Goal: Task Accomplishment & Management: Manage account settings

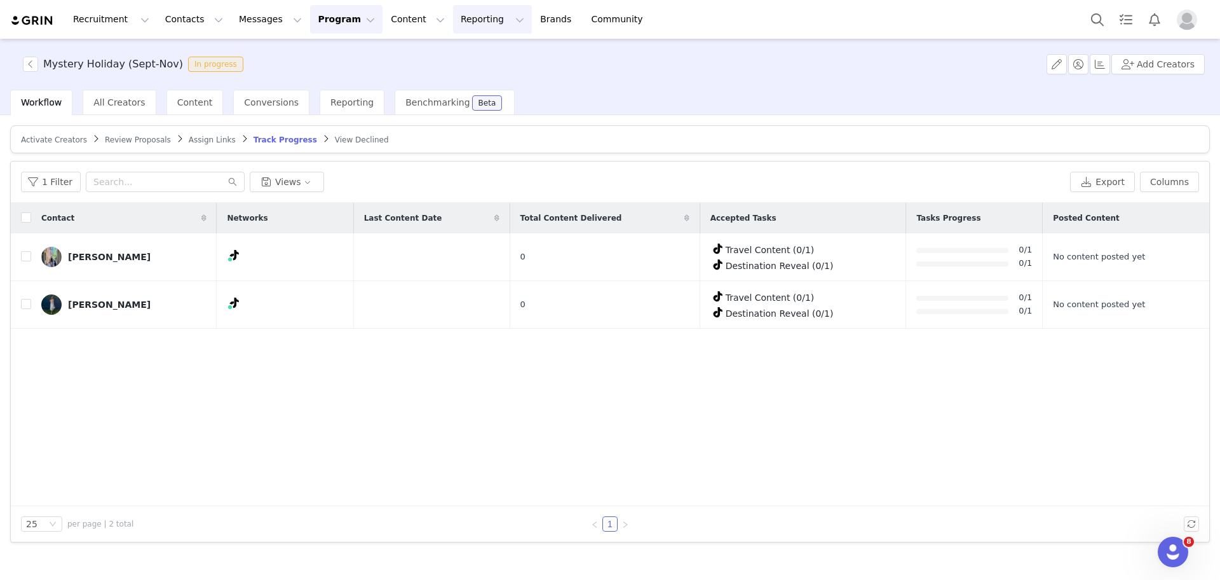
click at [453, 11] on button "Reporting Reporting" at bounding box center [492, 19] width 79 height 29
click at [456, 72] on link "Report Builder" at bounding box center [456, 80] width 100 height 24
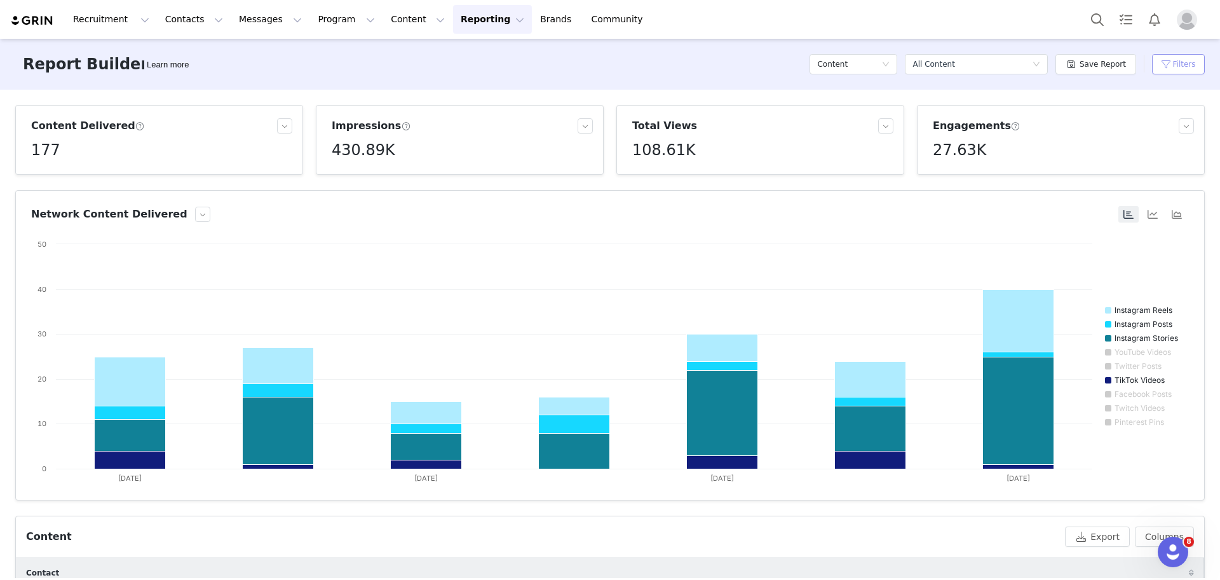
click at [1173, 60] on button "Filters" at bounding box center [1178, 64] width 53 height 20
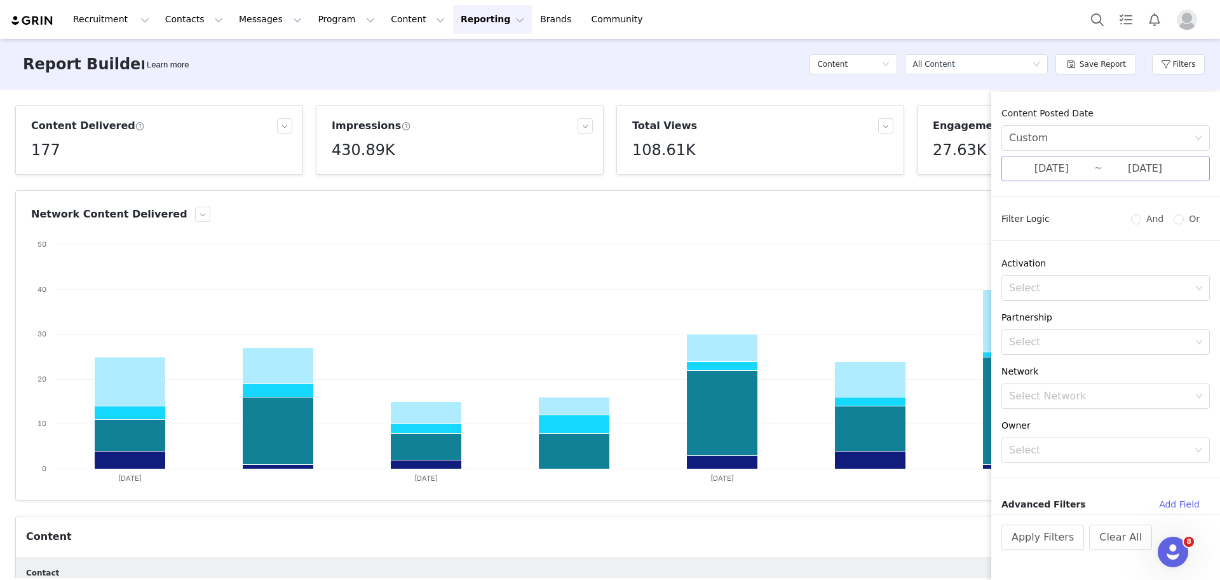
click at [1112, 175] on input "[DATE]" at bounding box center [1145, 168] width 85 height 17
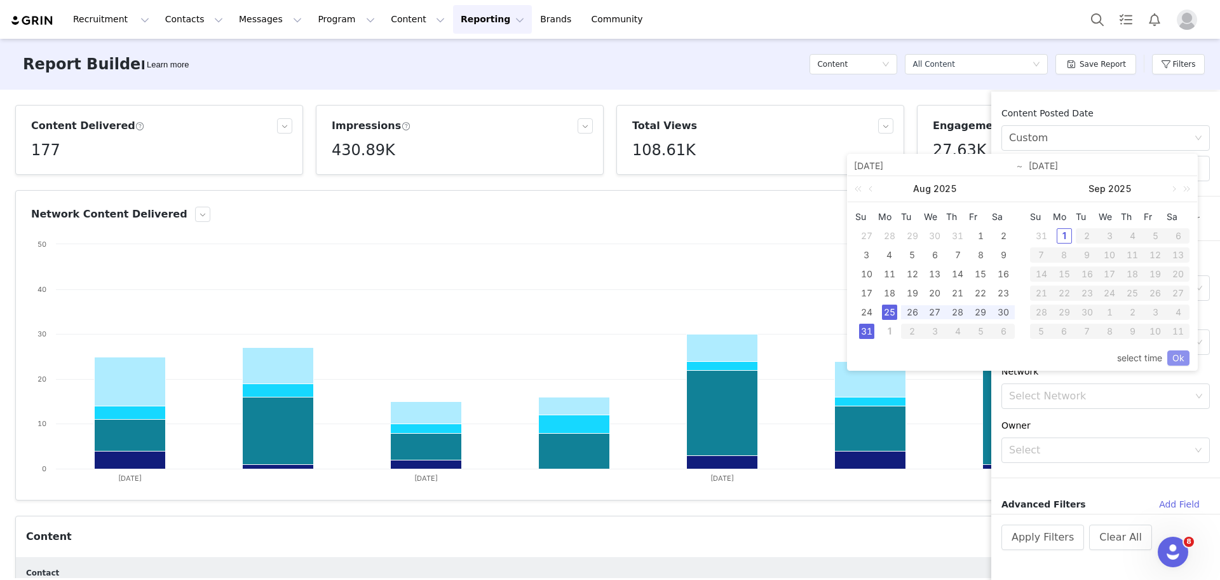
click at [1188, 354] on link "Ok" at bounding box center [1178, 357] width 22 height 15
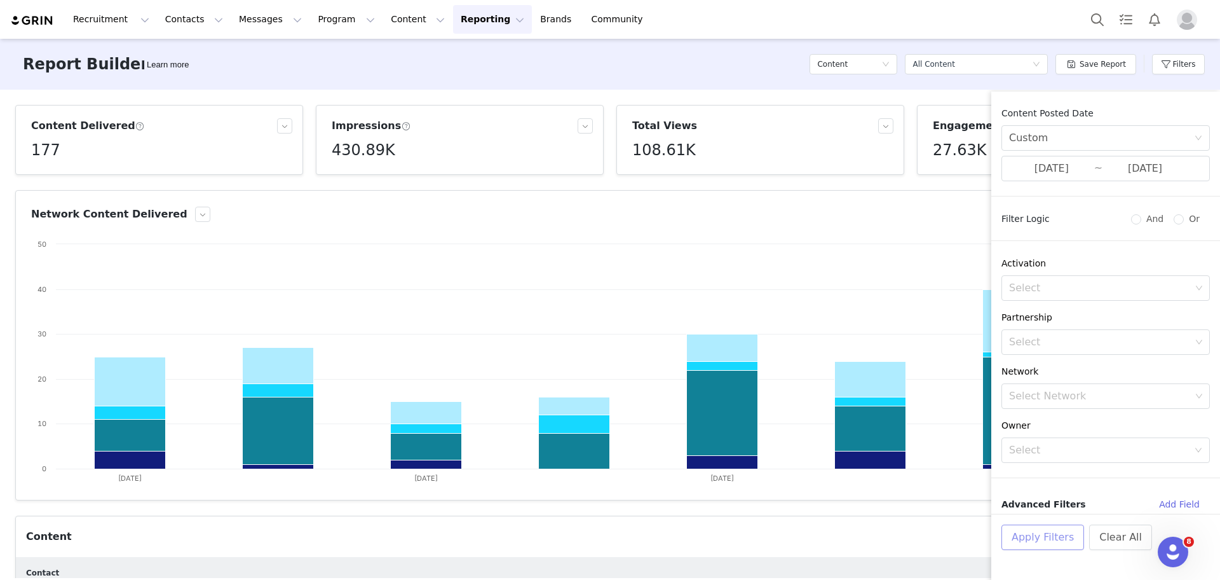
click at [1062, 535] on button "Apply Filters" at bounding box center [1043, 536] width 83 height 25
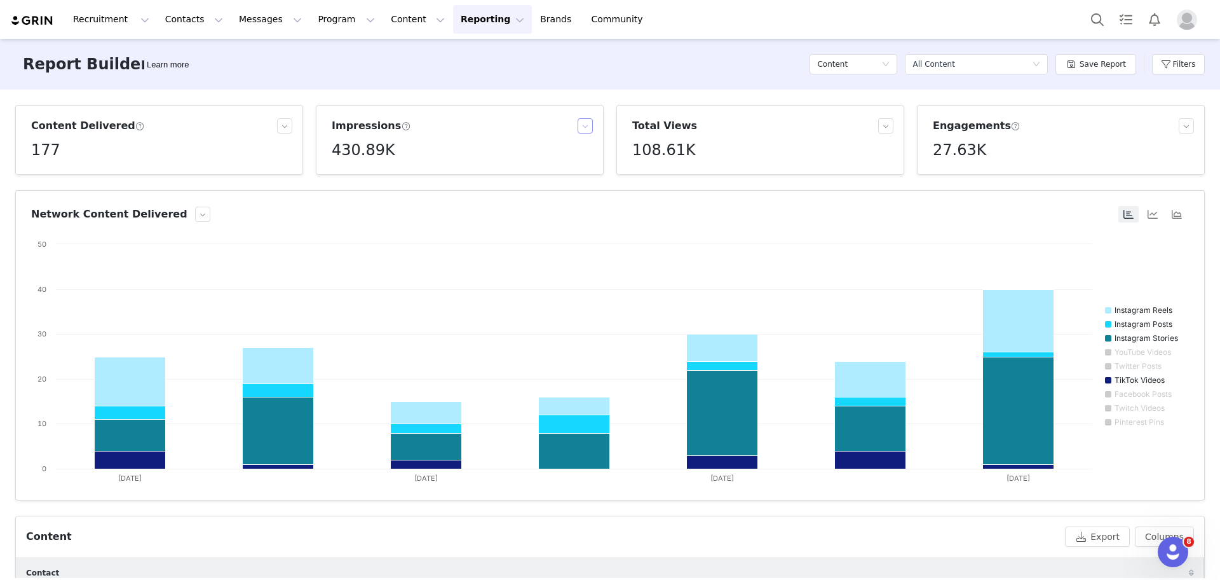
click at [585, 128] on button "button" at bounding box center [585, 125] width 15 height 15
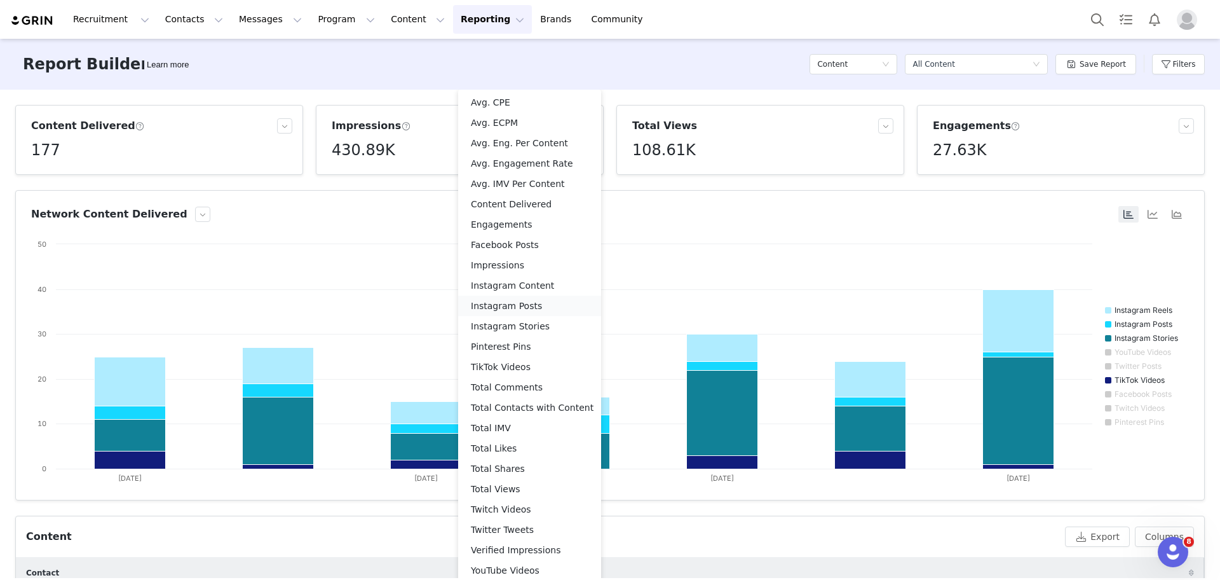
click at [515, 308] on li "Instagram Posts" at bounding box center [529, 306] width 143 height 20
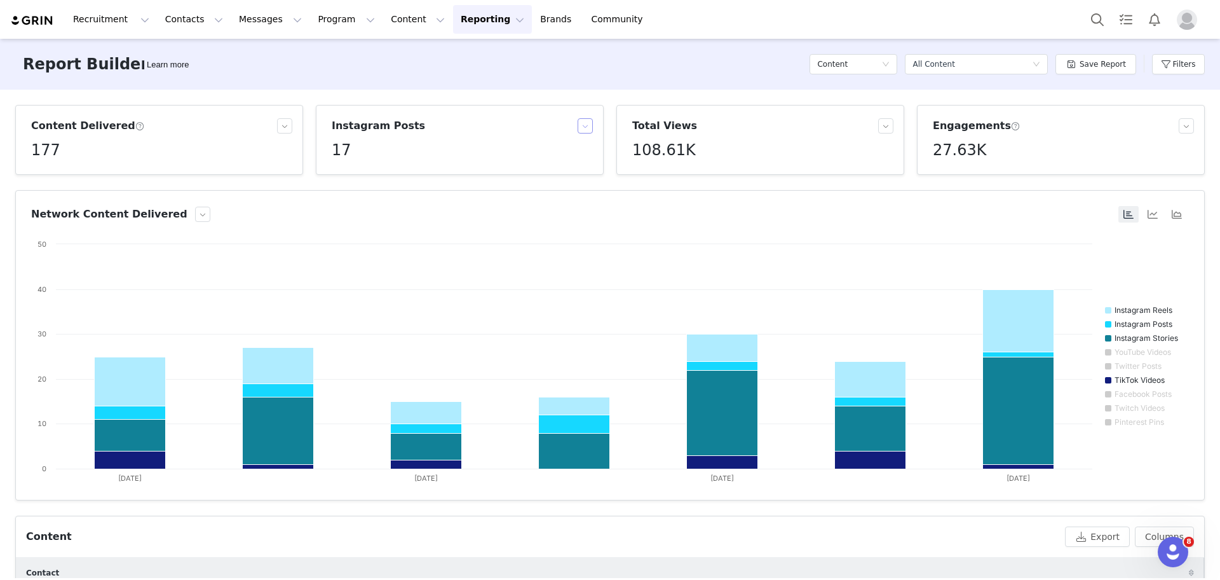
click at [578, 122] on button "button" at bounding box center [585, 125] width 15 height 15
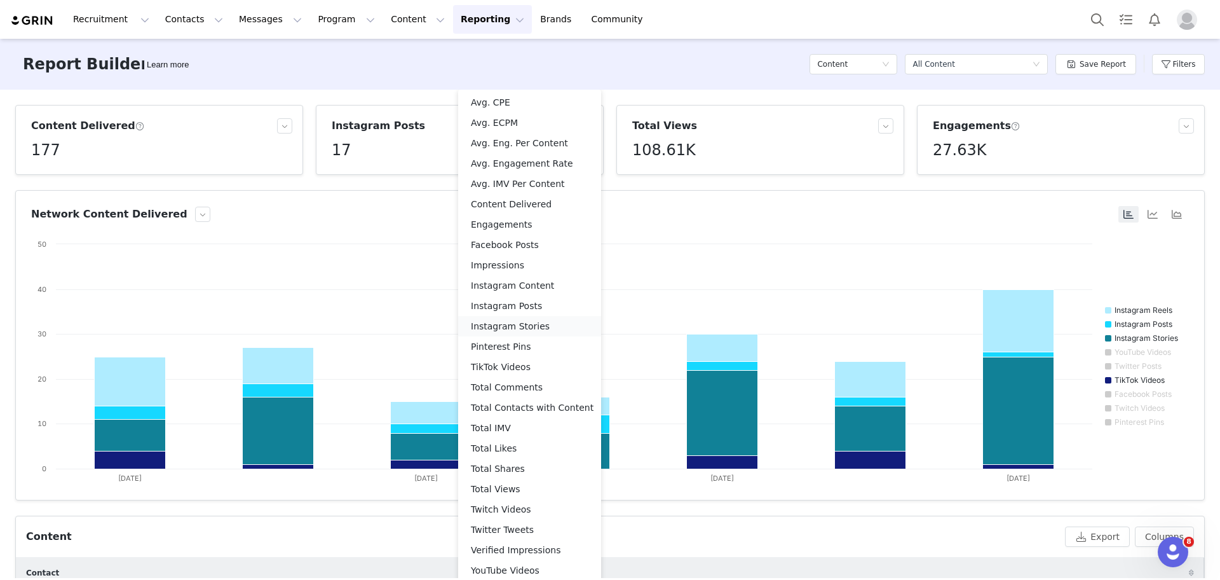
click at [499, 320] on li "Instagram Stories" at bounding box center [529, 326] width 143 height 20
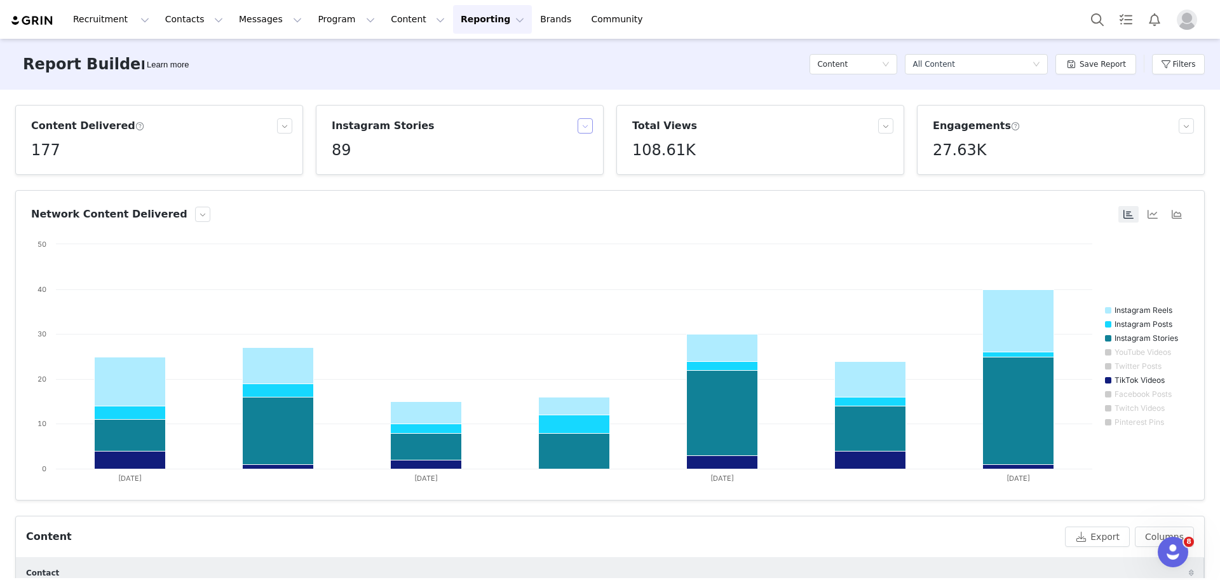
click at [586, 129] on button "button" at bounding box center [585, 125] width 15 height 15
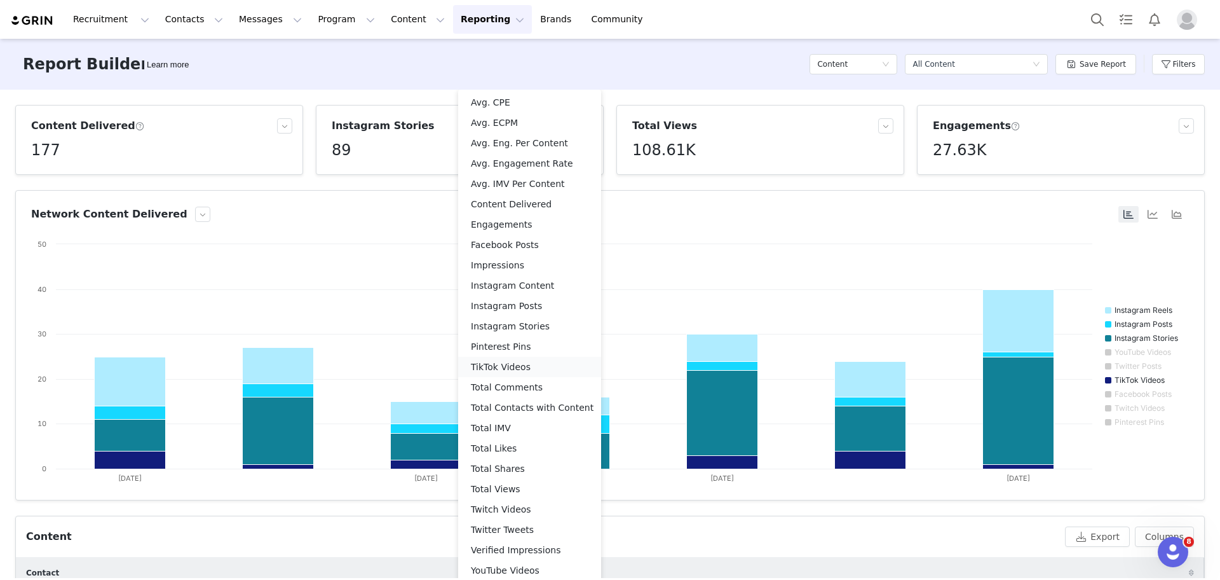
click at [495, 371] on li "TikTok Videos" at bounding box center [529, 367] width 143 height 20
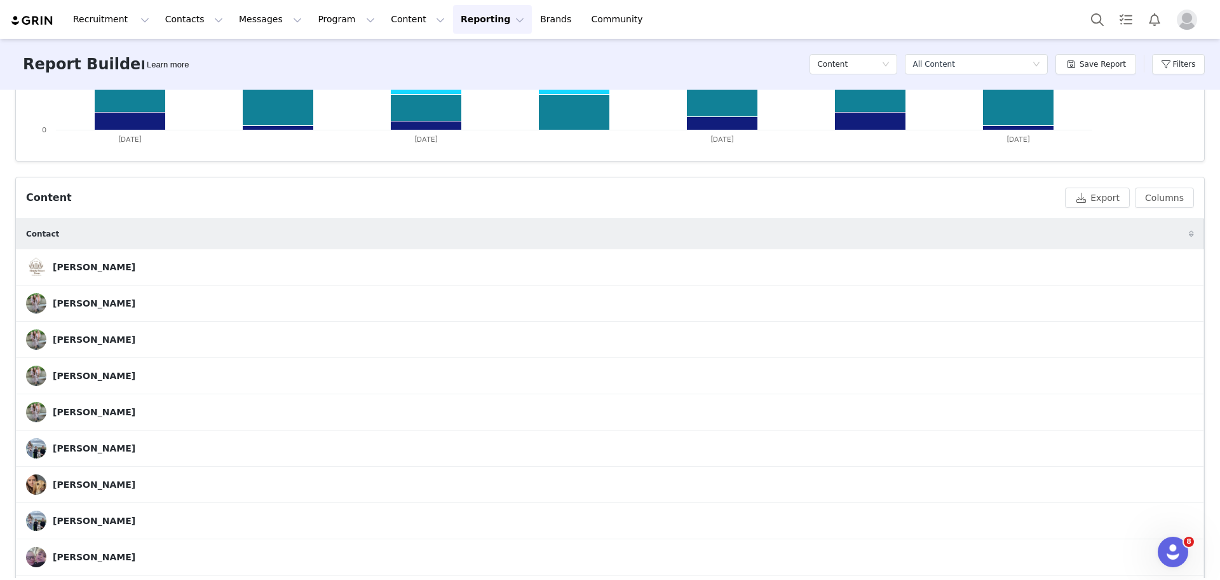
scroll to position [421, 0]
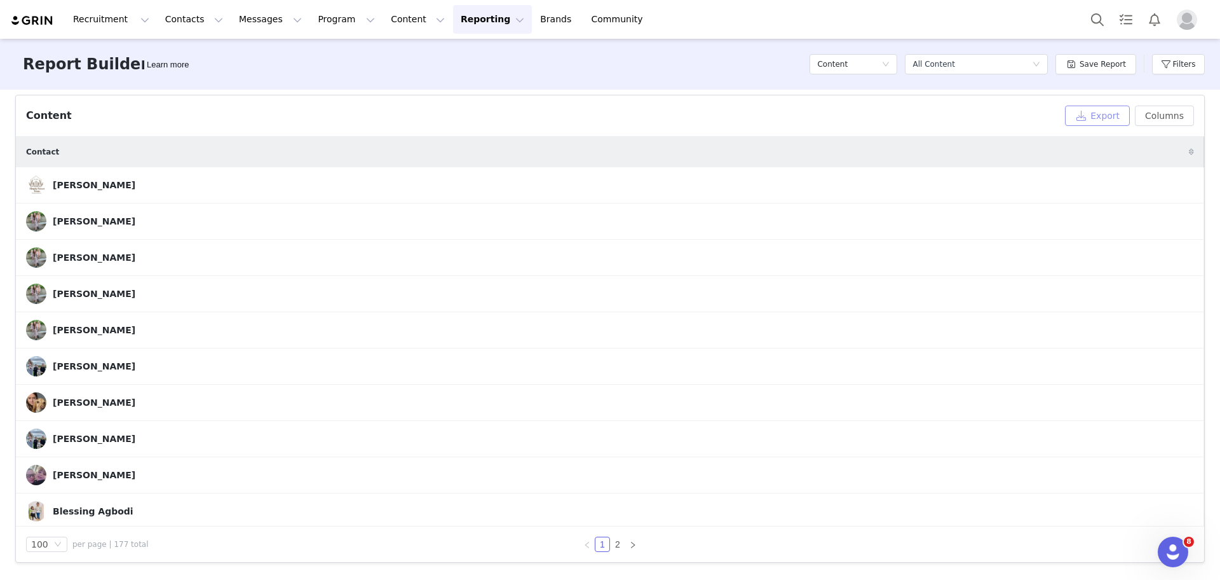
click at [1109, 110] on button "Export" at bounding box center [1097, 115] width 65 height 20
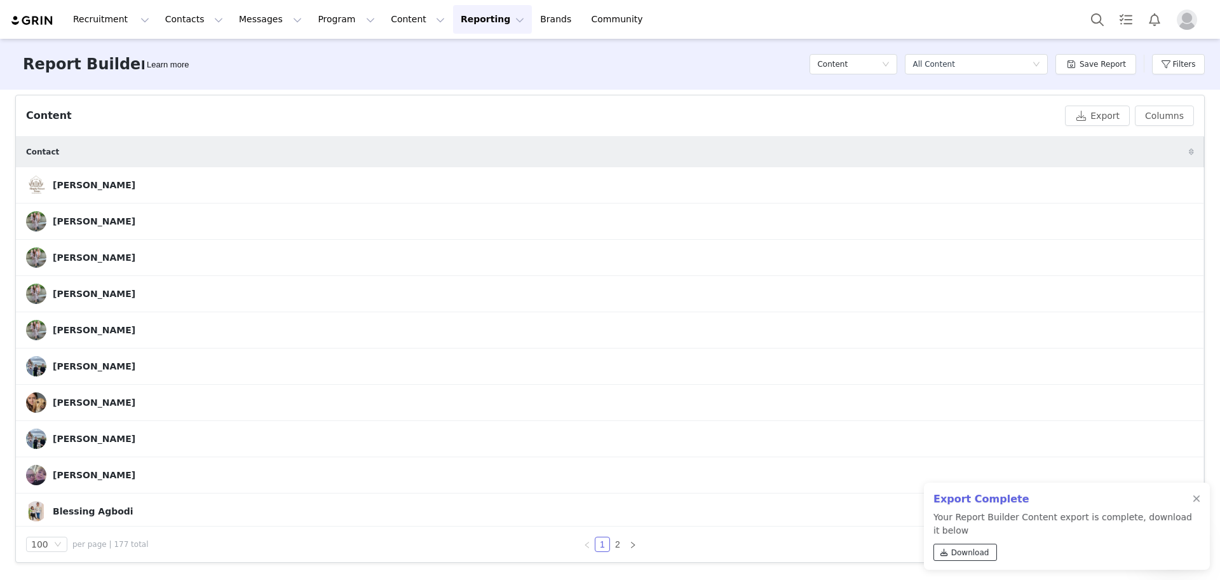
click at [962, 555] on span "Download" at bounding box center [970, 552] width 38 height 11
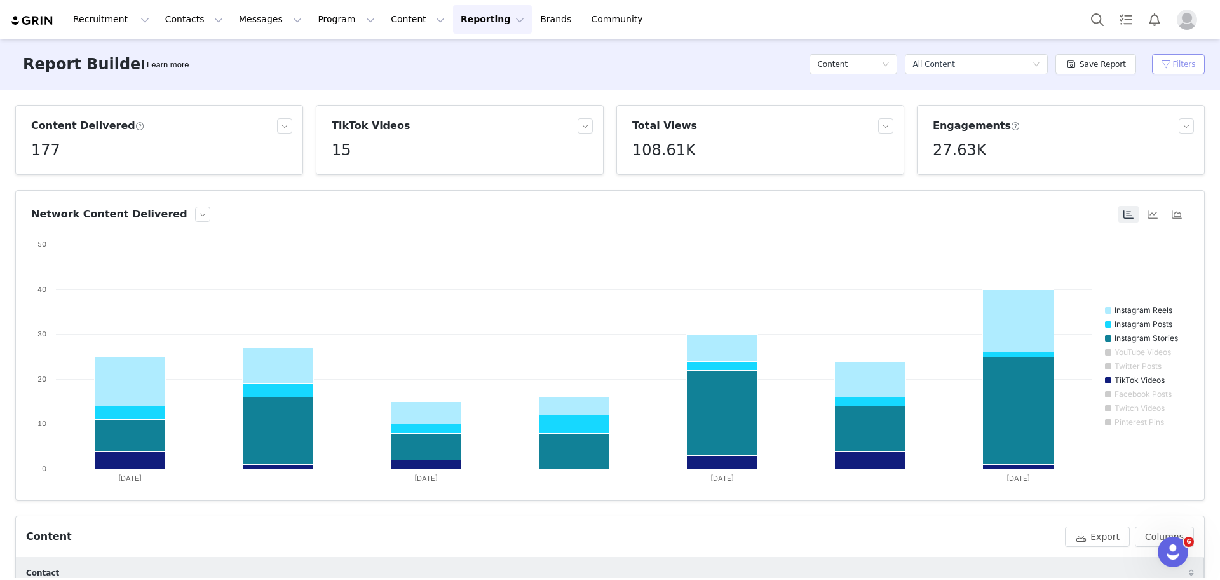
click at [1171, 64] on button "Filters" at bounding box center [1178, 64] width 53 height 20
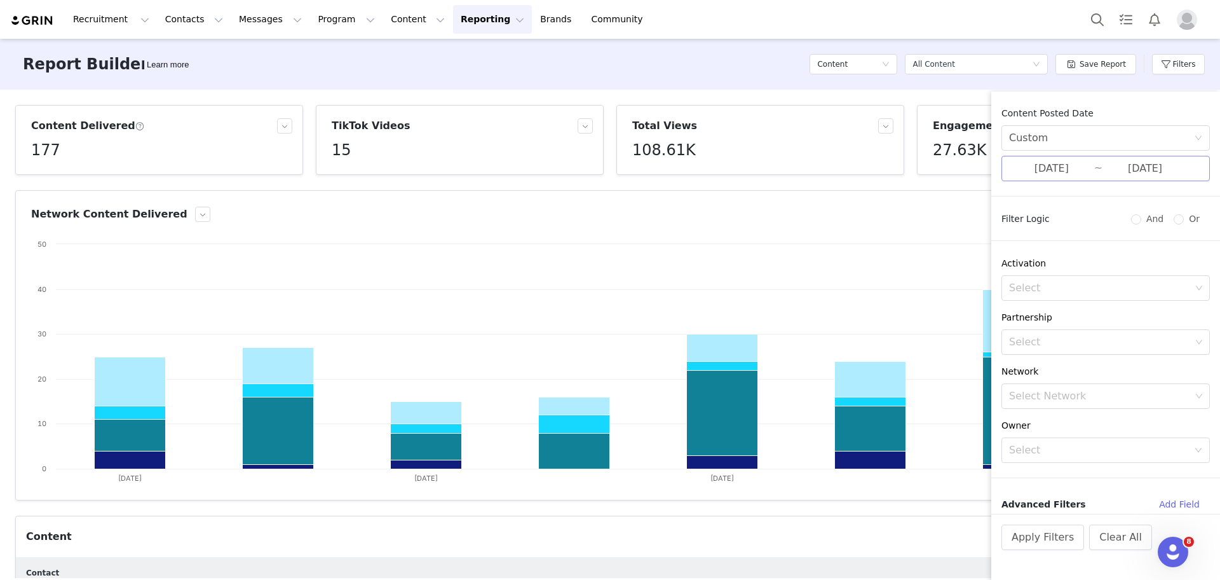
click at [1076, 173] on input "[DATE]" at bounding box center [1051, 168] width 85 height 17
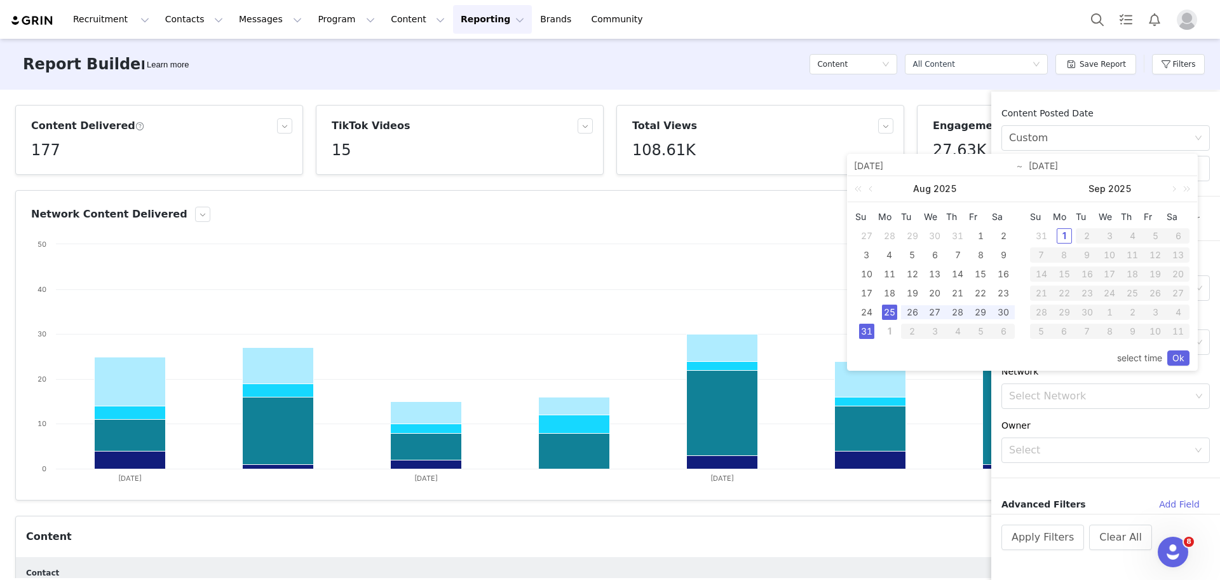
click at [890, 333] on div "1" at bounding box center [889, 330] width 15 height 15
click at [1063, 233] on div "1" at bounding box center [1064, 235] width 15 height 15
type input "09/01/2025"
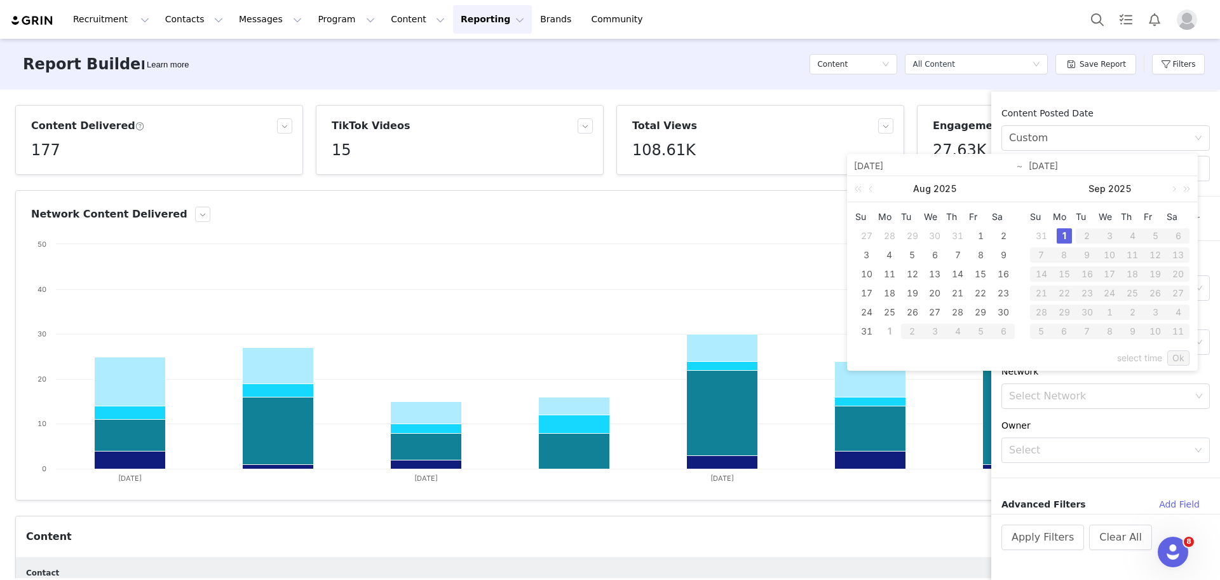
type input "09/01/2025"
click at [1178, 362] on link "Ok" at bounding box center [1178, 357] width 22 height 15
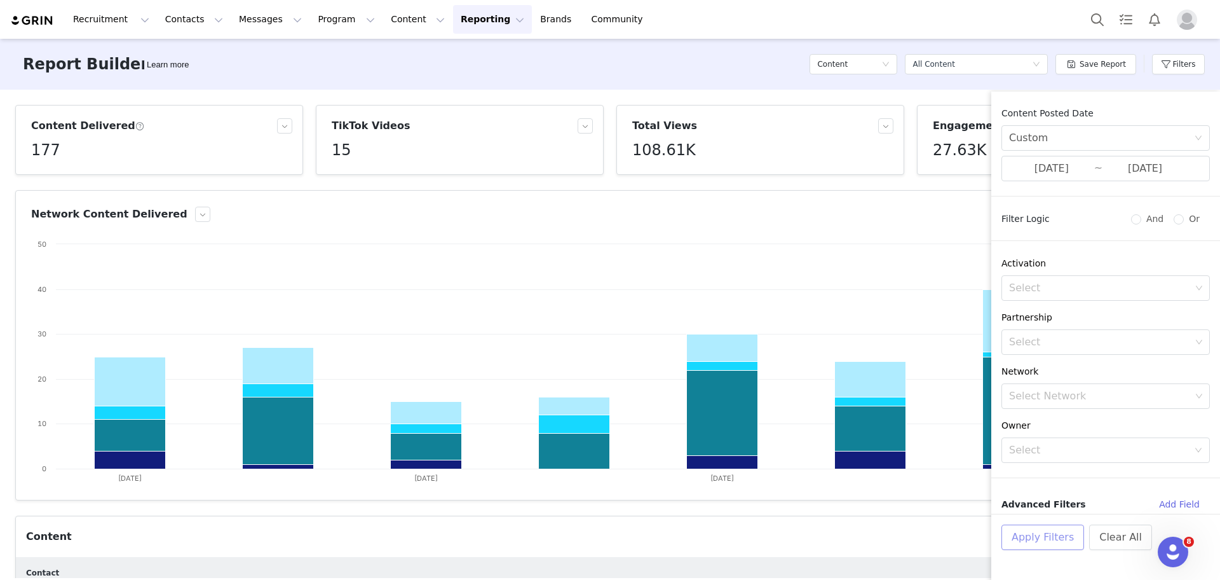
click at [1061, 527] on button "Apply Filters" at bounding box center [1043, 536] width 83 height 25
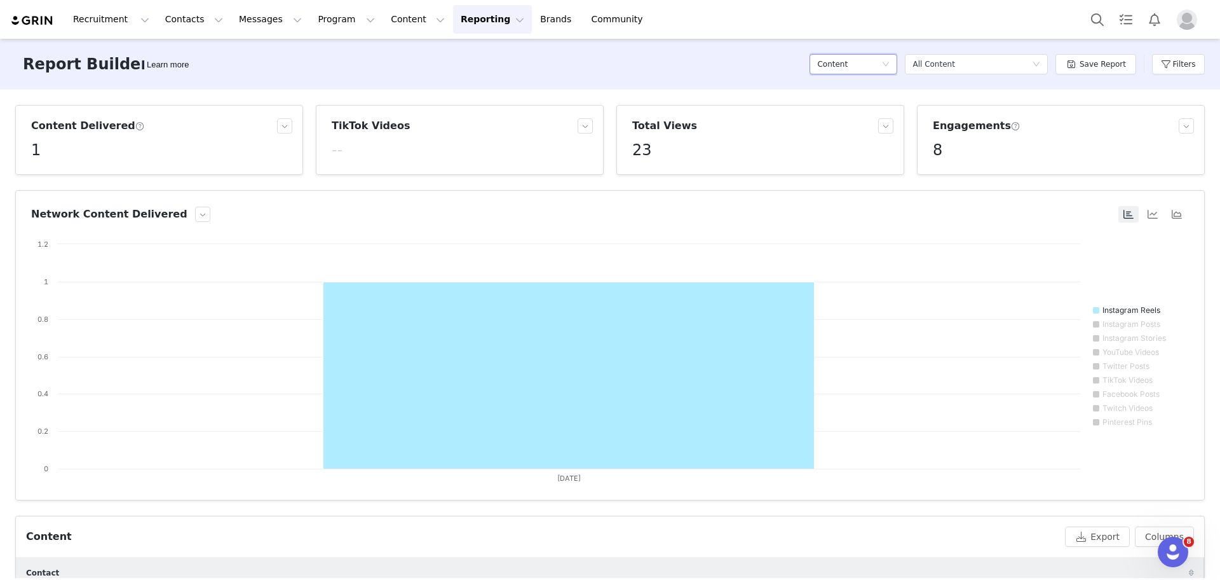
click at [838, 58] on h5 "Content" at bounding box center [832, 64] width 31 height 19
click at [852, 127] on h5 "Conversions" at bounding box center [860, 130] width 72 height 14
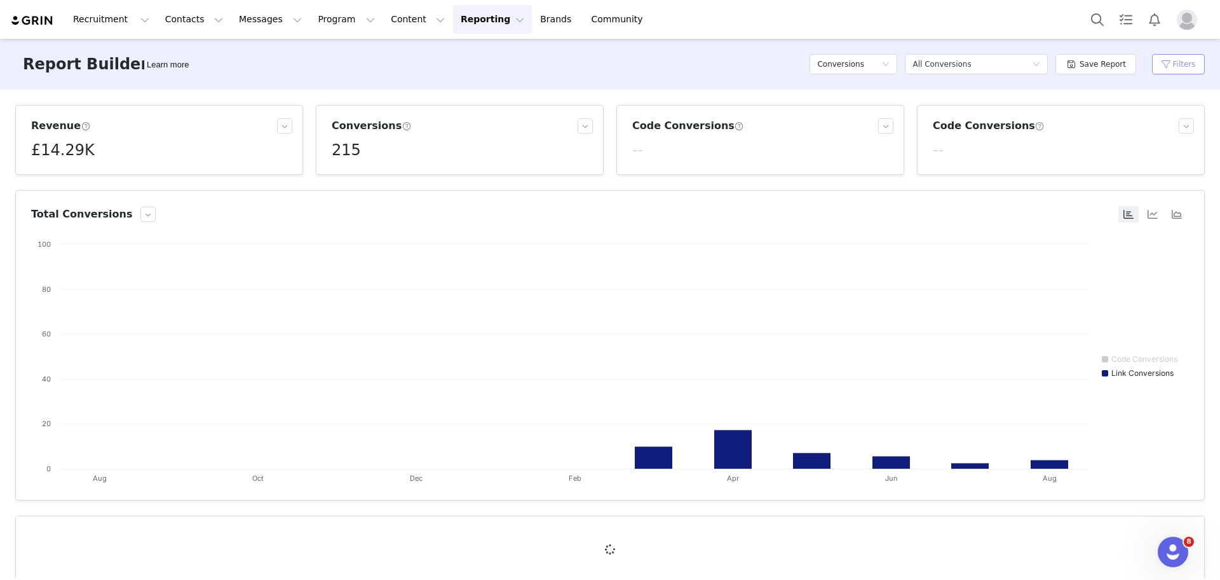
click at [1165, 65] on button "Filters" at bounding box center [1178, 64] width 53 height 20
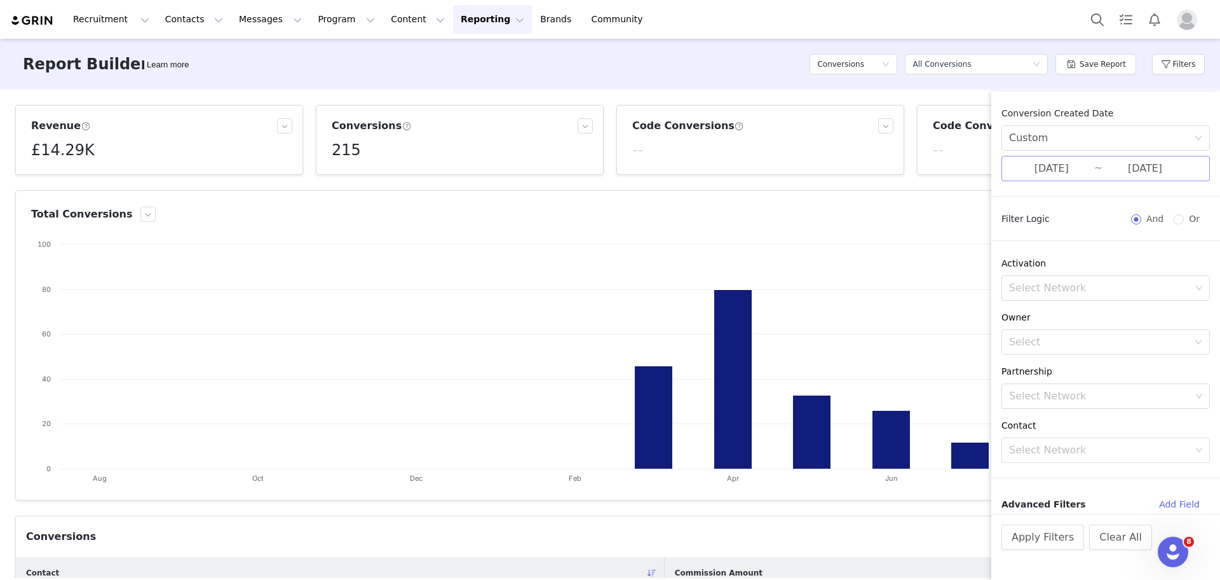
click at [1052, 164] on input "08/01/2023" at bounding box center [1051, 168] width 85 height 17
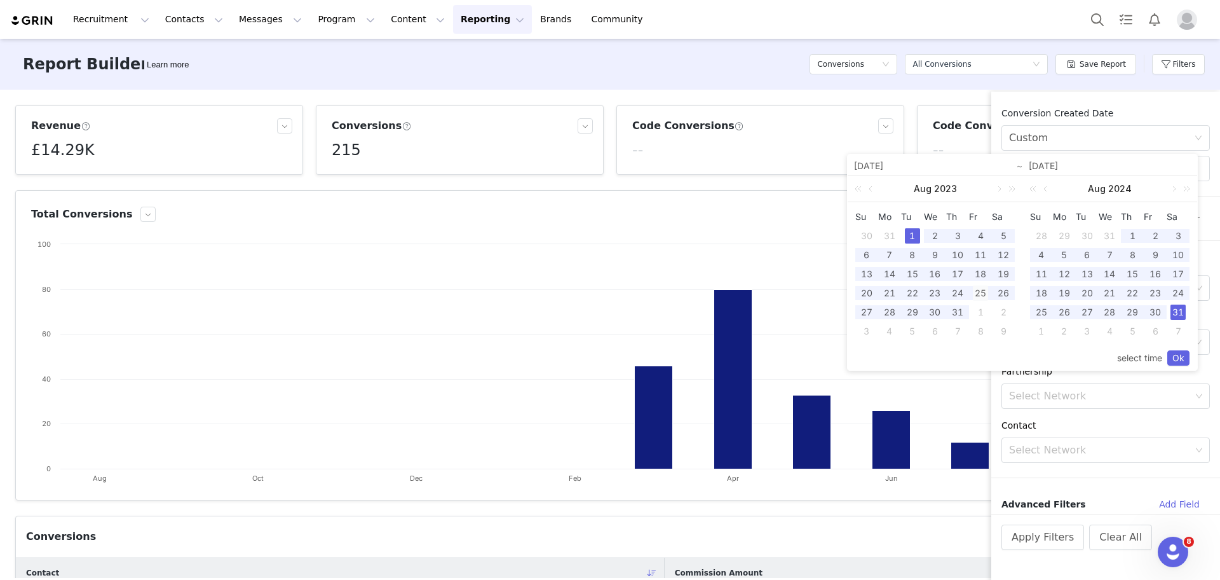
click at [977, 296] on div "25" at bounding box center [980, 292] width 15 height 15
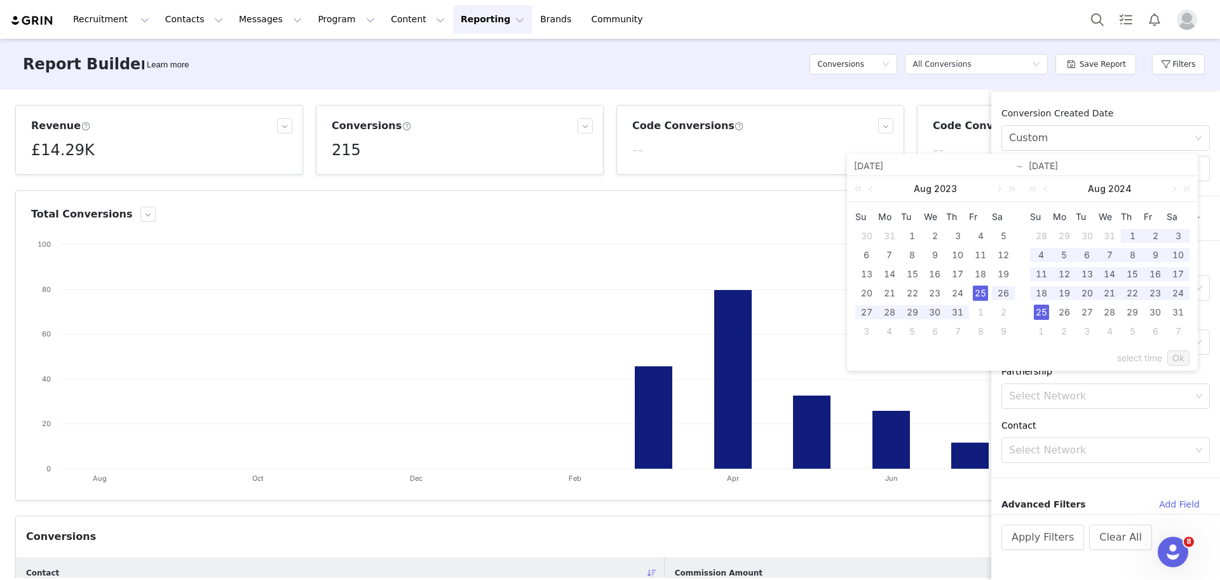
click at [1032, 313] on td "25" at bounding box center [1041, 312] width 23 height 19
type input "08/25/2023"
type input "08/25/2024"
type input "08/25/2023"
type input "08/25/2024"
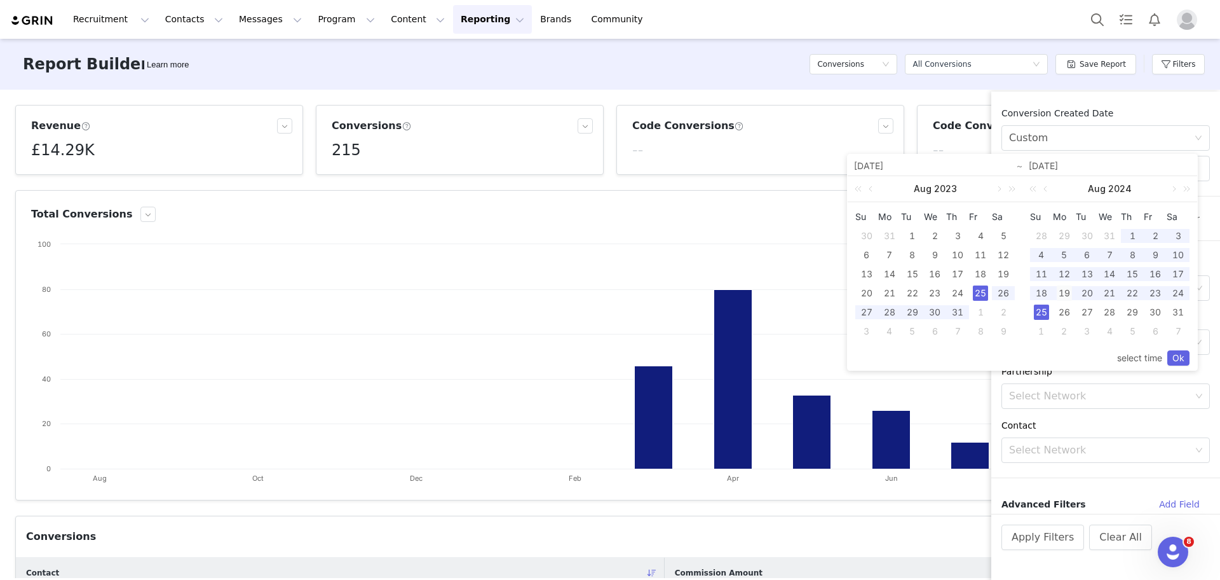
click at [1058, 292] on div "19" at bounding box center [1064, 292] width 15 height 15
click at [1047, 312] on div "25" at bounding box center [1041, 311] width 15 height 15
type input "08/19/2024"
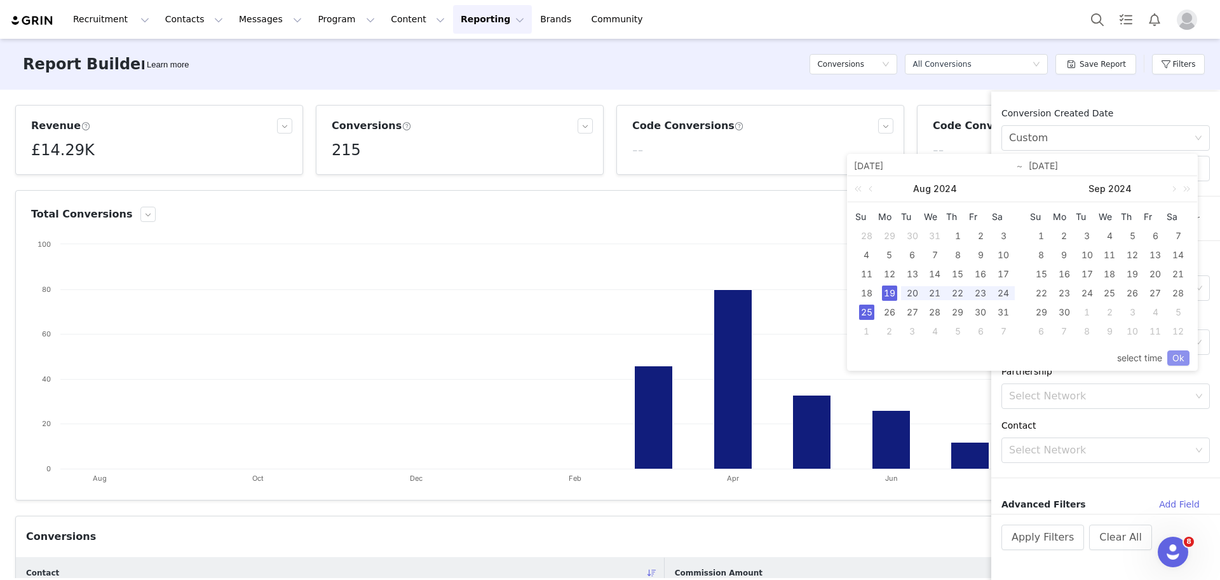
click at [1178, 358] on link "Ok" at bounding box center [1178, 357] width 22 height 15
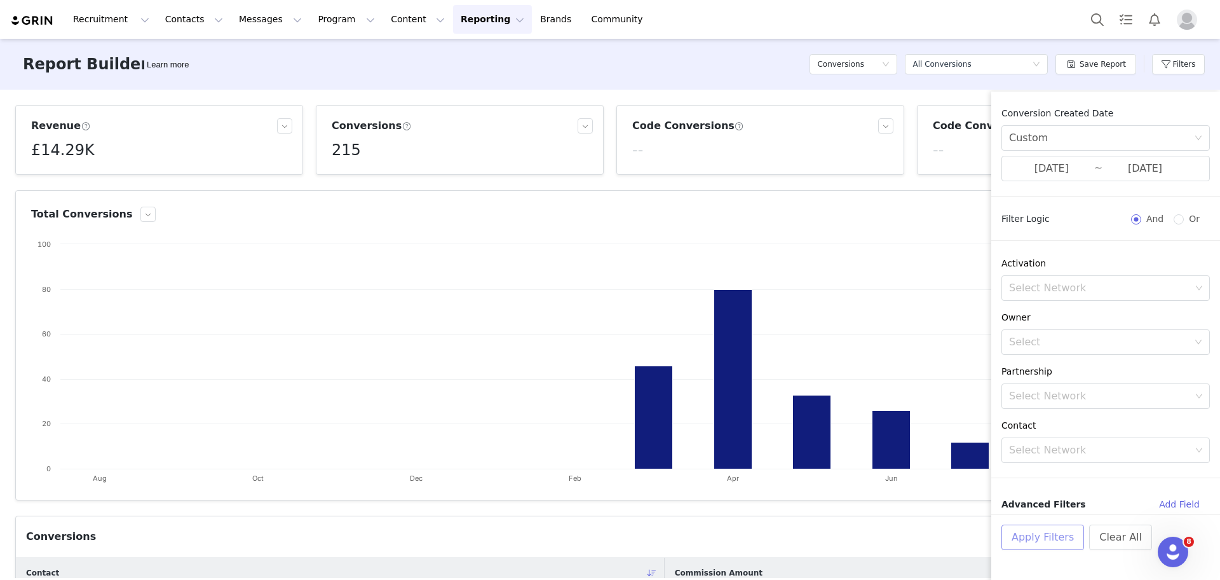
click at [1056, 533] on button "Apply Filters" at bounding box center [1043, 536] width 83 height 25
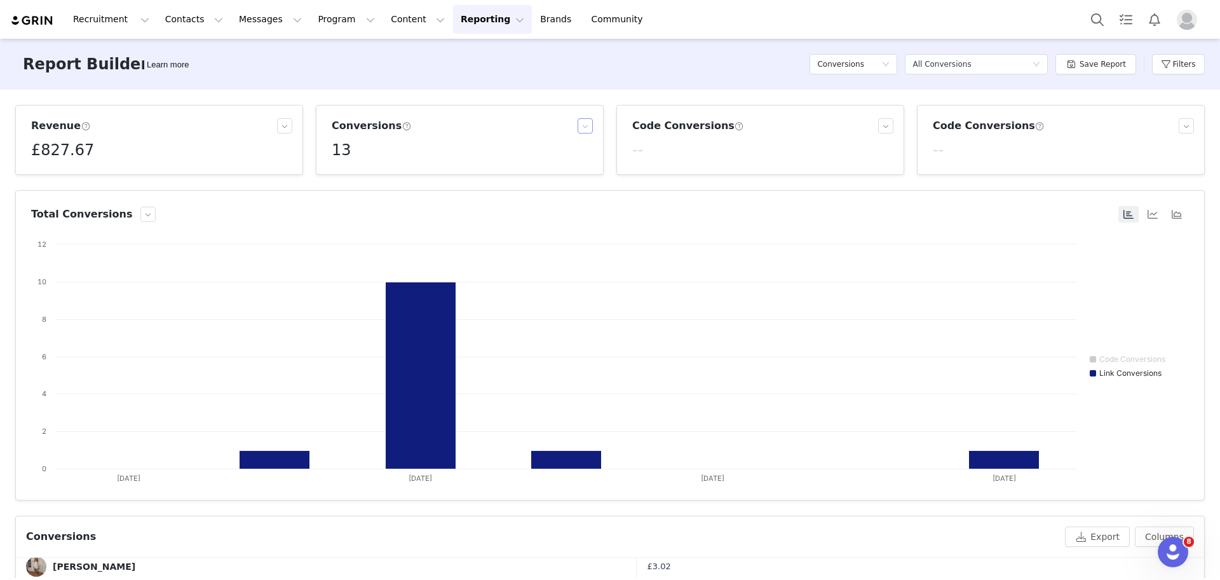
click at [580, 130] on button "button" at bounding box center [585, 125] width 15 height 15
click at [419, 177] on div "Revenue £827.67 Conversions 13 Code Conversions -- Code Conversions -- Total Co…" at bounding box center [610, 334] width 1220 height 488
click at [1181, 64] on button "Filters" at bounding box center [1178, 64] width 53 height 20
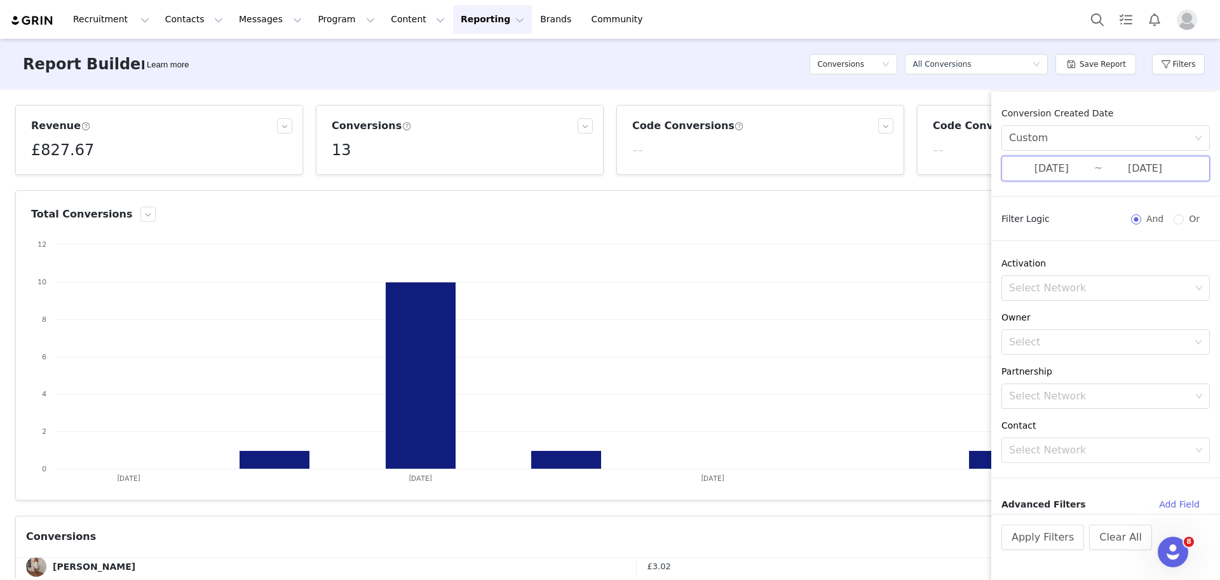
click at [1068, 156] on span "08/19/2024 ~ 08/25/2024" at bounding box center [1106, 168] width 208 height 25
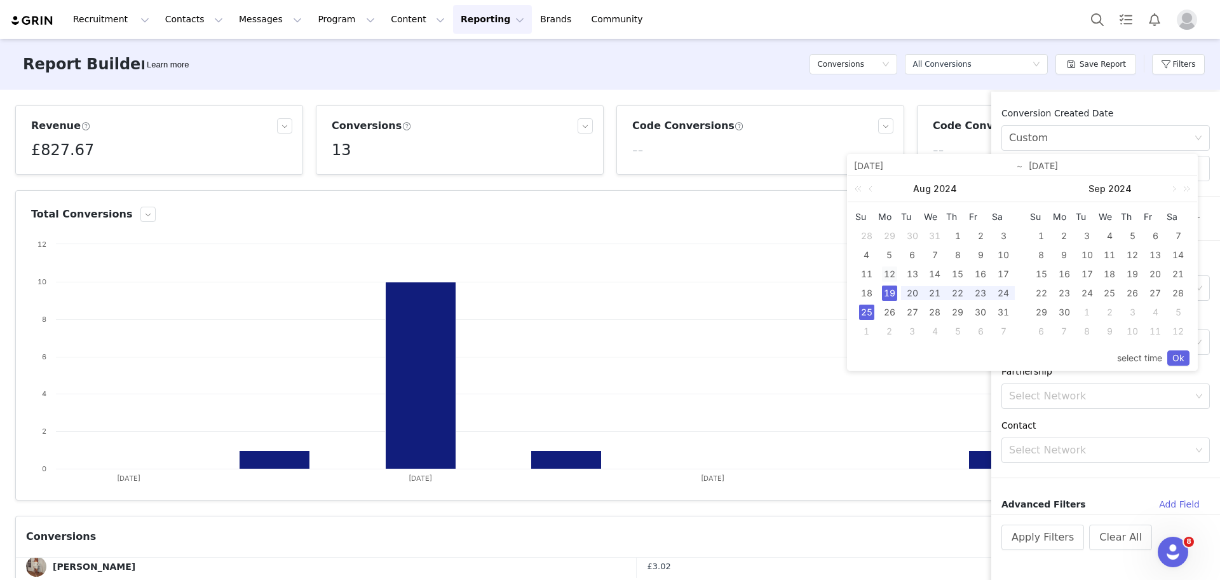
click at [895, 269] on div "12" at bounding box center [889, 273] width 15 height 15
click at [872, 289] on div "18" at bounding box center [866, 292] width 15 height 15
type input "08/12/2024"
type input "08/18/2024"
type input "08/12/2024"
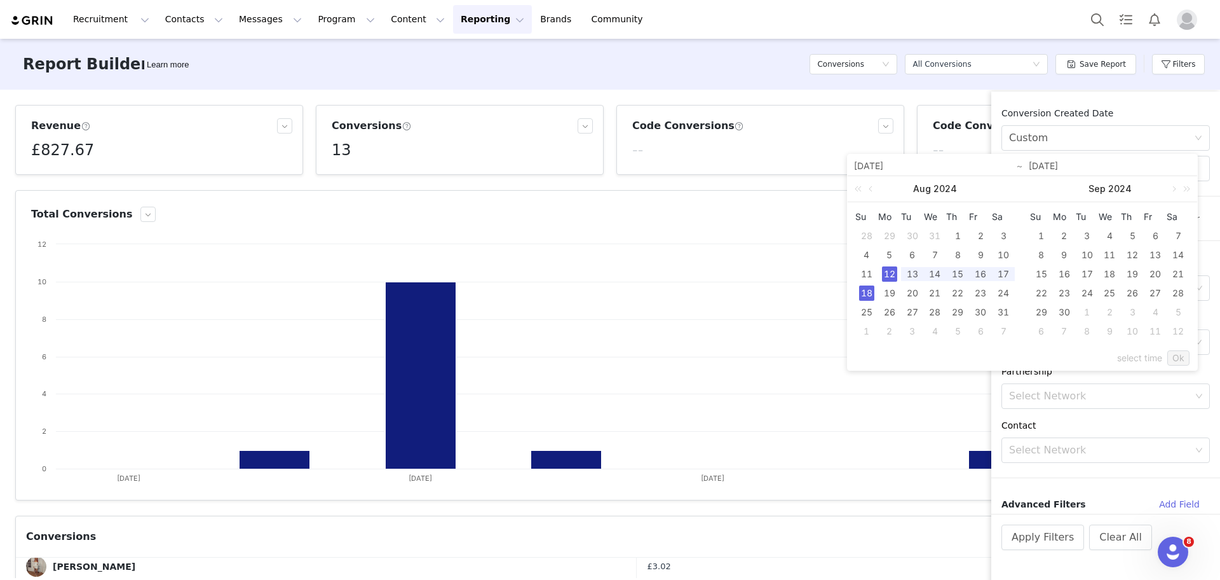
type input "08/18/2024"
click at [1175, 353] on link "Ok" at bounding box center [1178, 357] width 22 height 15
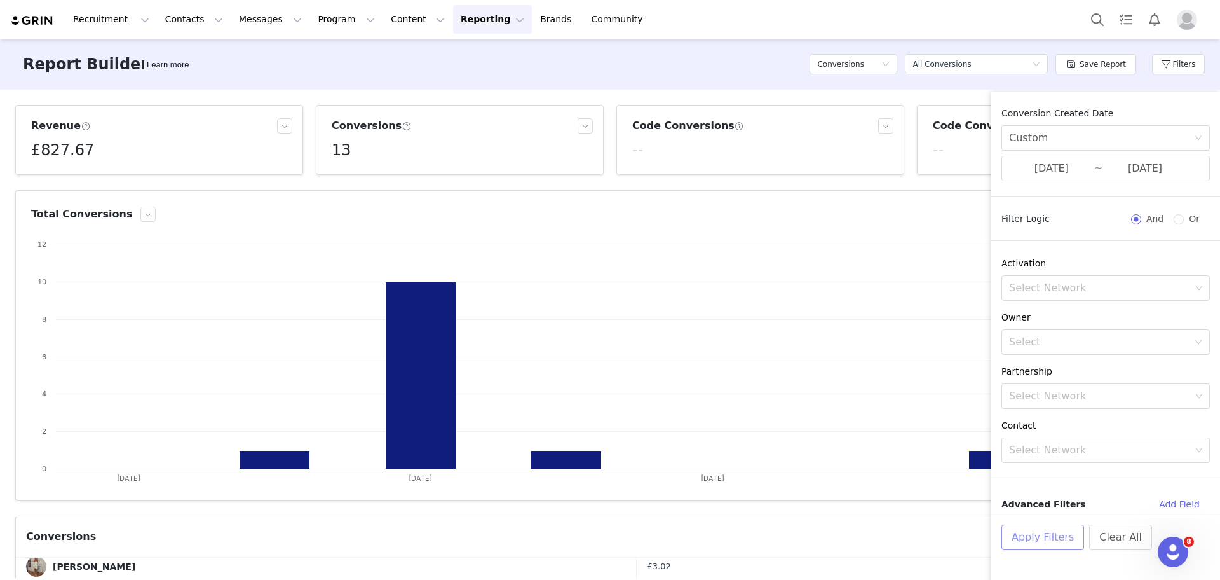
click at [1052, 539] on button "Apply Filters" at bounding box center [1043, 536] width 83 height 25
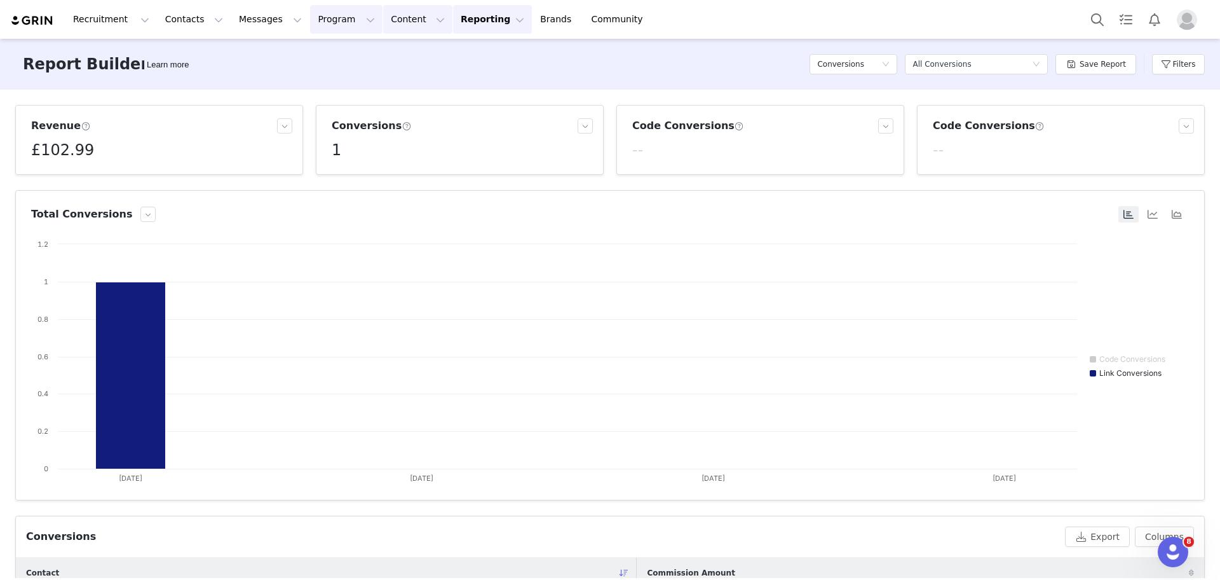
drag, startPoint x: 348, startPoint y: 25, endPoint x: 334, endPoint y: 20, distance: 14.9
click at [334, 20] on div "Recruitment Recruitment Creator Search Curated Lists Landing Pages Web Extensio…" at bounding box center [333, 19] width 646 height 29
click at [334, 20] on button "Program Program" at bounding box center [346, 19] width 72 height 29
drag, startPoint x: 336, startPoint y: 42, endPoint x: 333, endPoint y: 55, distance: 13.7
click at [333, 55] on div "Activations Partnerships Payments Affiliates" at bounding box center [329, 91] width 102 height 105
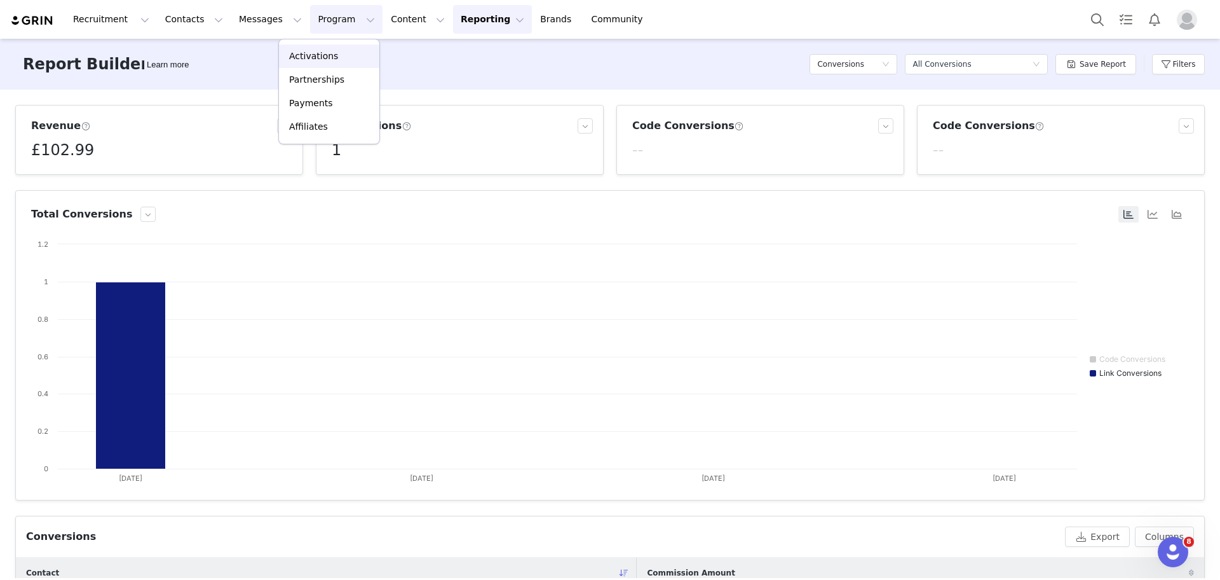
click at [333, 55] on div "Activations" at bounding box center [329, 56] width 85 height 13
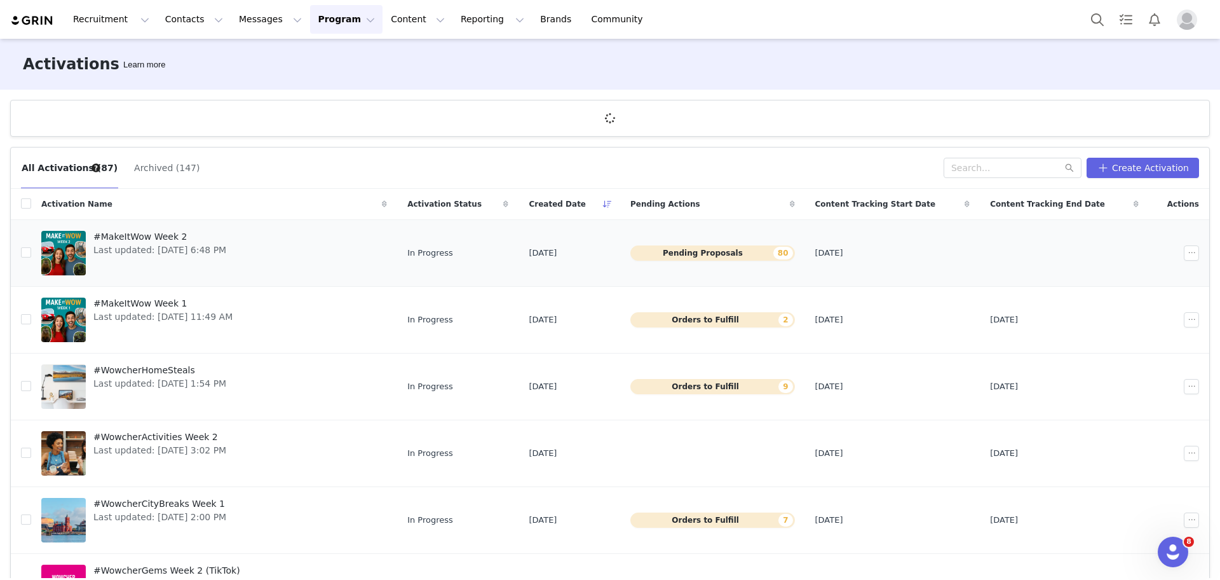
click at [140, 237] on span "#MakeItWow Week 2" at bounding box center [159, 236] width 133 height 13
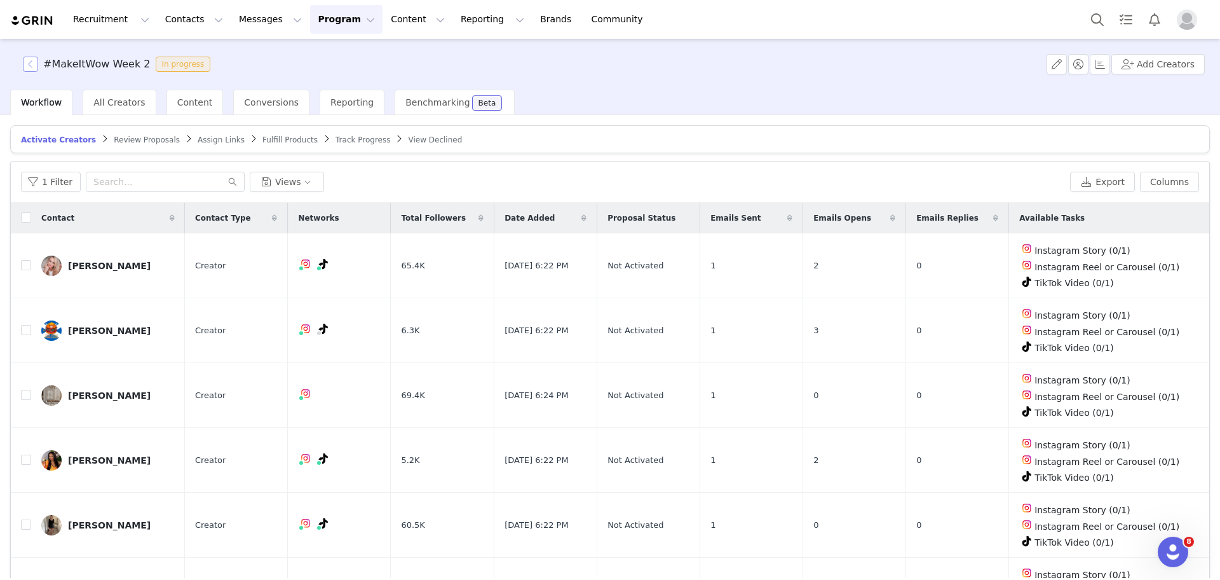
click at [31, 64] on button "button" at bounding box center [30, 64] width 15 height 15
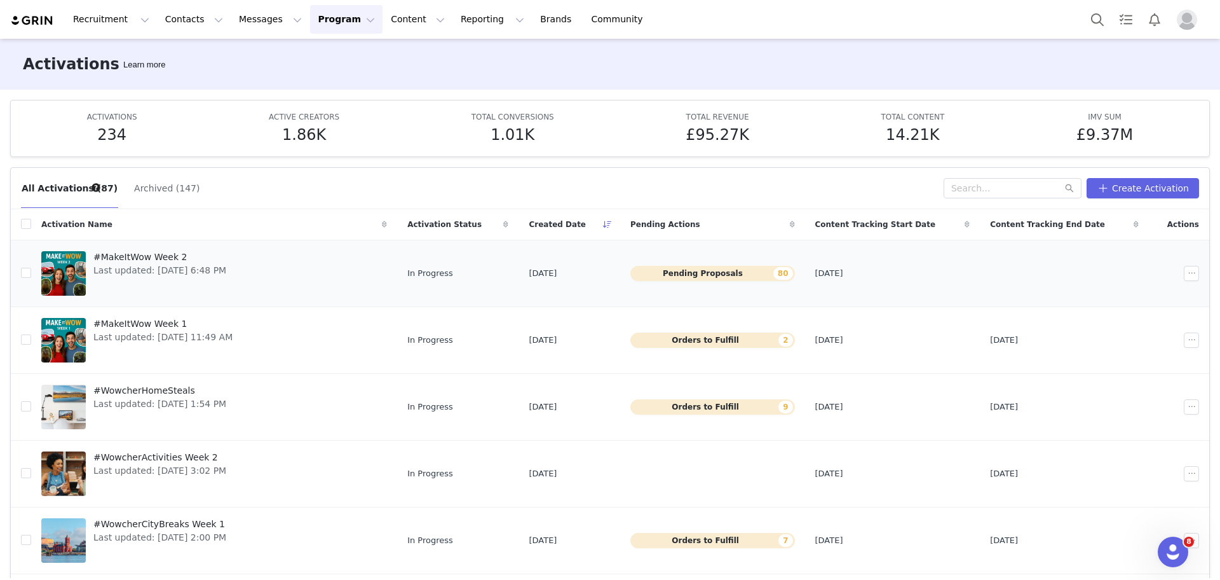
click at [160, 282] on div "#MakeItWow Week 2 Last updated: Aug 29, 2025 6:48 PM" at bounding box center [160, 273] width 148 height 51
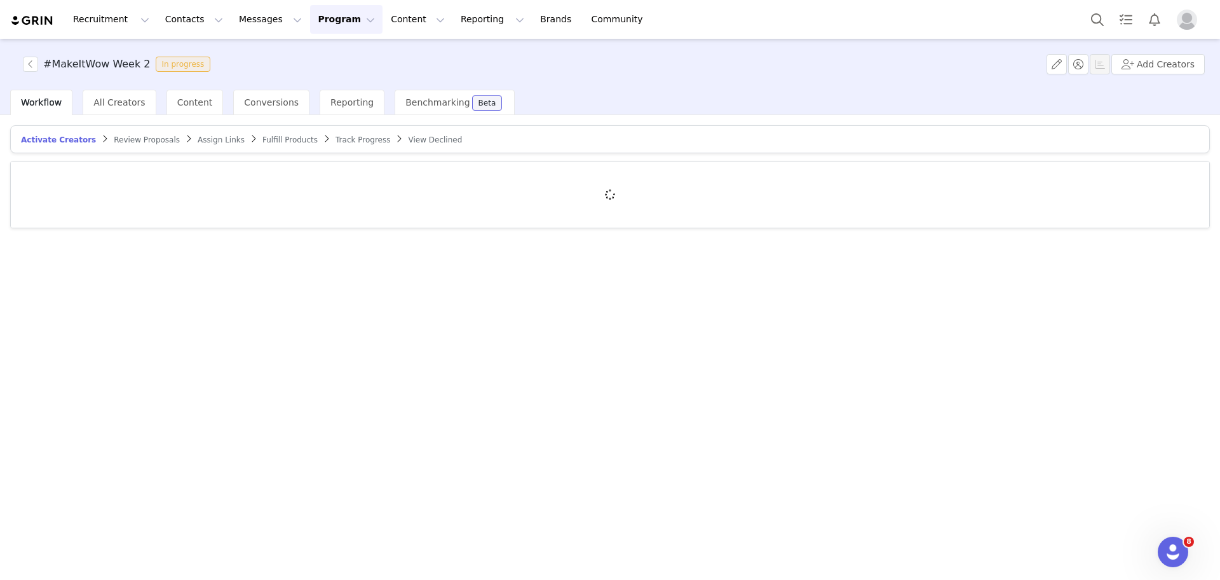
click at [160, 282] on div "Activate Creators Review Proposals Assign Links Fulfill Products Track Progress…" at bounding box center [610, 346] width 1220 height 463
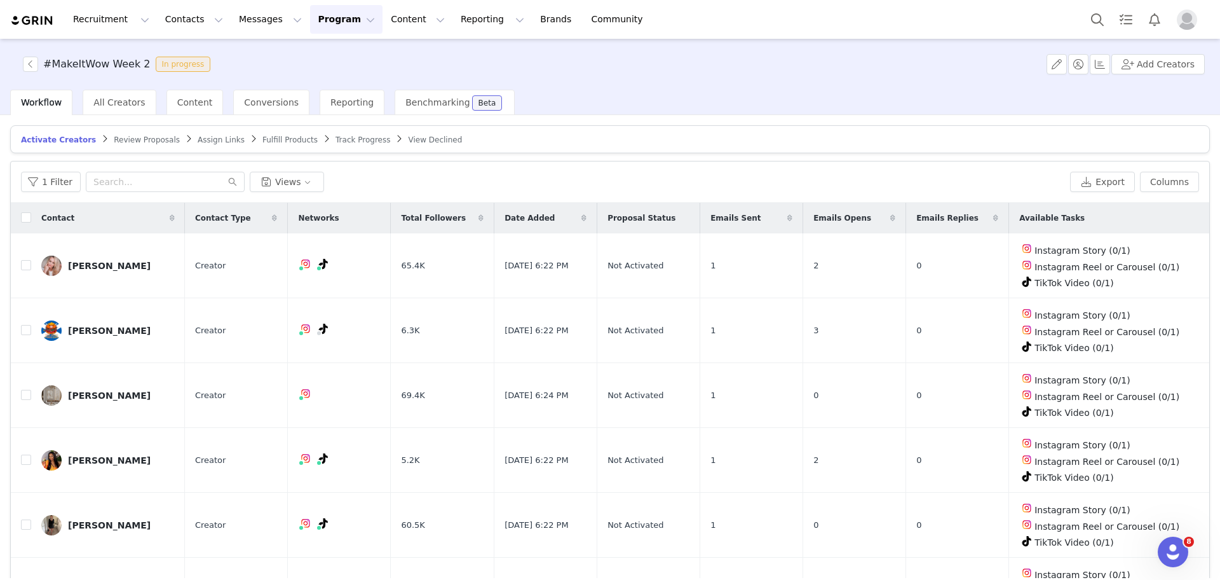
click at [1014, 128] on article "Activate Creators Review Proposals Assign Links Fulfill Products Track Progress…" at bounding box center [610, 139] width 1200 height 28
click at [153, 142] on span "Review Proposals" at bounding box center [147, 139] width 66 height 9
